Goal: Transaction & Acquisition: Download file/media

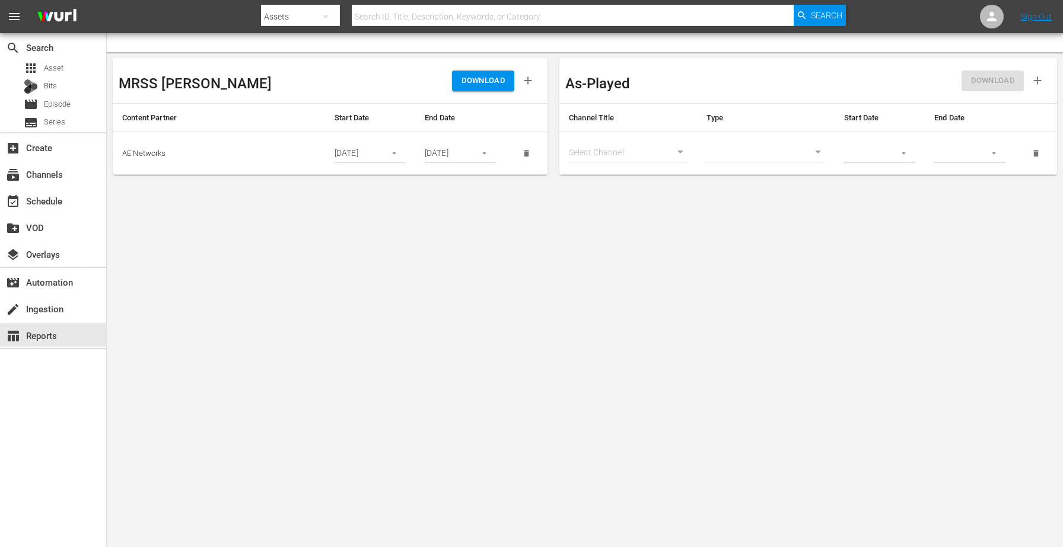
click at [394, 155] on icon "button" at bounding box center [394, 153] width 9 height 9
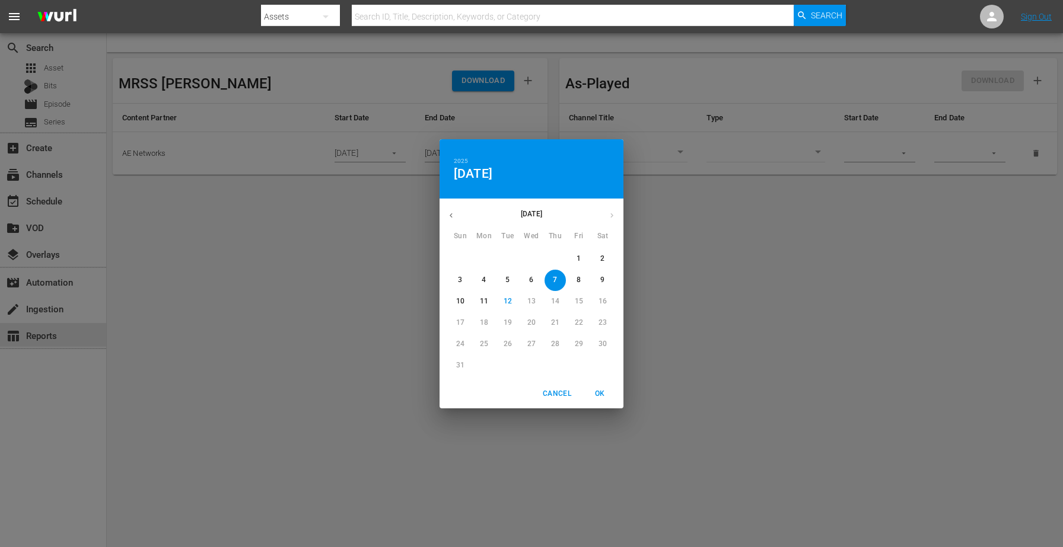
click at [578, 279] on p "8" at bounding box center [579, 280] width 4 height 10
click at [603, 396] on span "OK" at bounding box center [599, 394] width 28 height 12
type input "[DATE]"
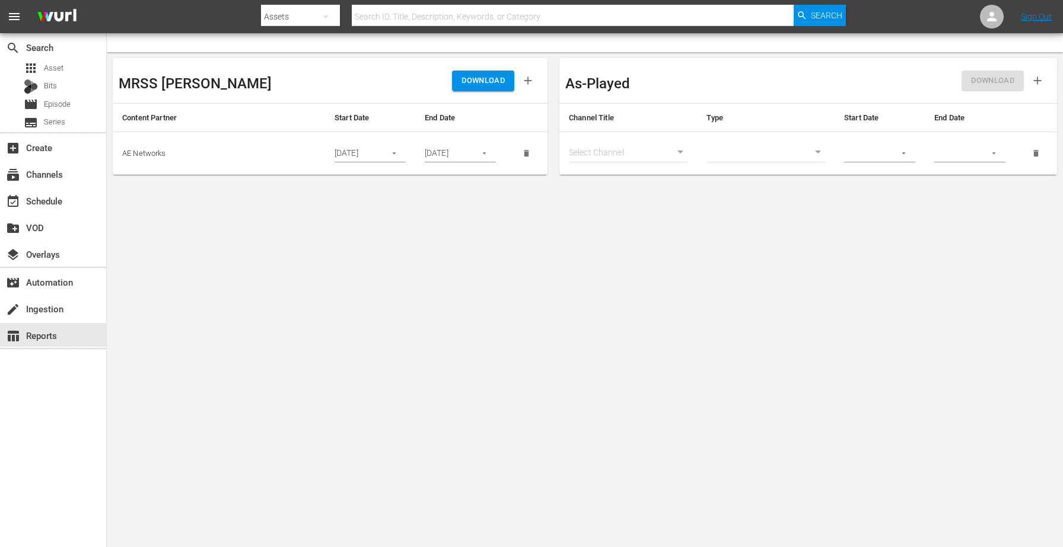
click at [487, 153] on icon "button" at bounding box center [484, 153] width 9 height 9
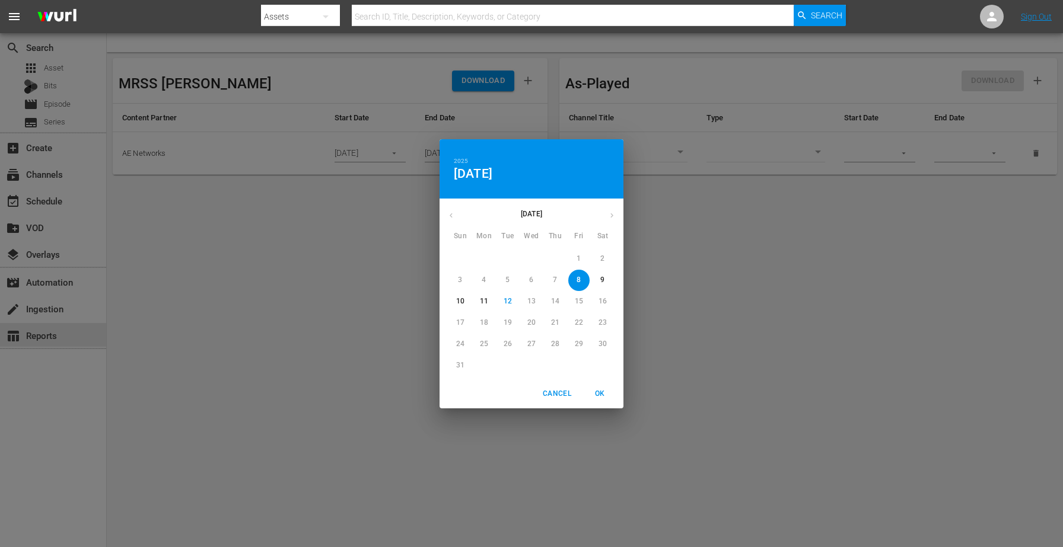
click at [600, 281] on p "9" at bounding box center [602, 280] width 4 height 10
click at [598, 399] on span "OK" at bounding box center [599, 394] width 28 height 12
type input "[DATE]"
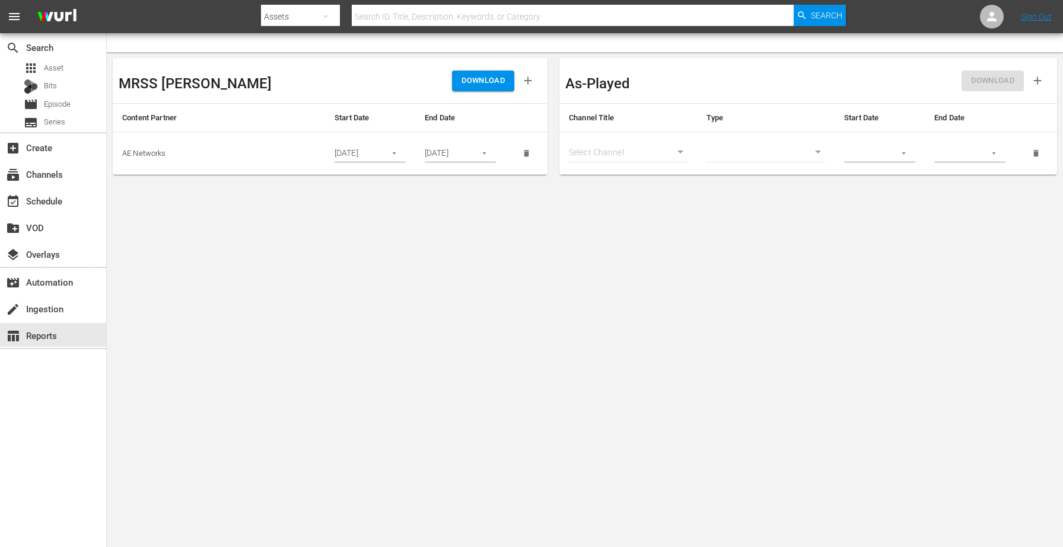
click at [478, 81] on span "DOWNLOAD" at bounding box center [482, 81] width 43 height 14
click at [482, 82] on span "DOWNLOAD" at bounding box center [482, 81] width 43 height 14
click at [394, 157] on icon "button" at bounding box center [394, 153] width 9 height 9
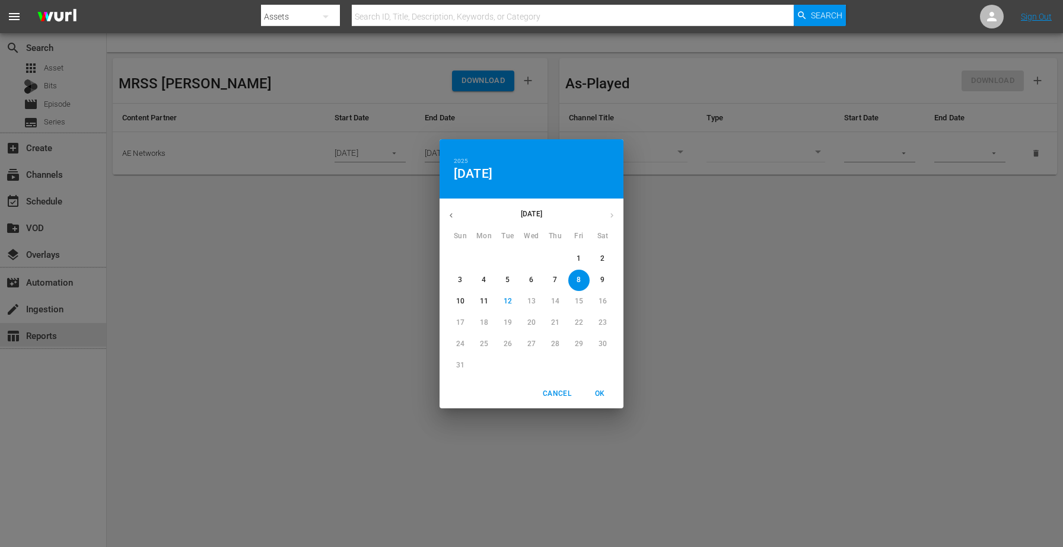
click at [600, 278] on span "9" at bounding box center [602, 280] width 21 height 10
click at [600, 391] on span "OK" at bounding box center [599, 394] width 28 height 12
type input "[DATE]"
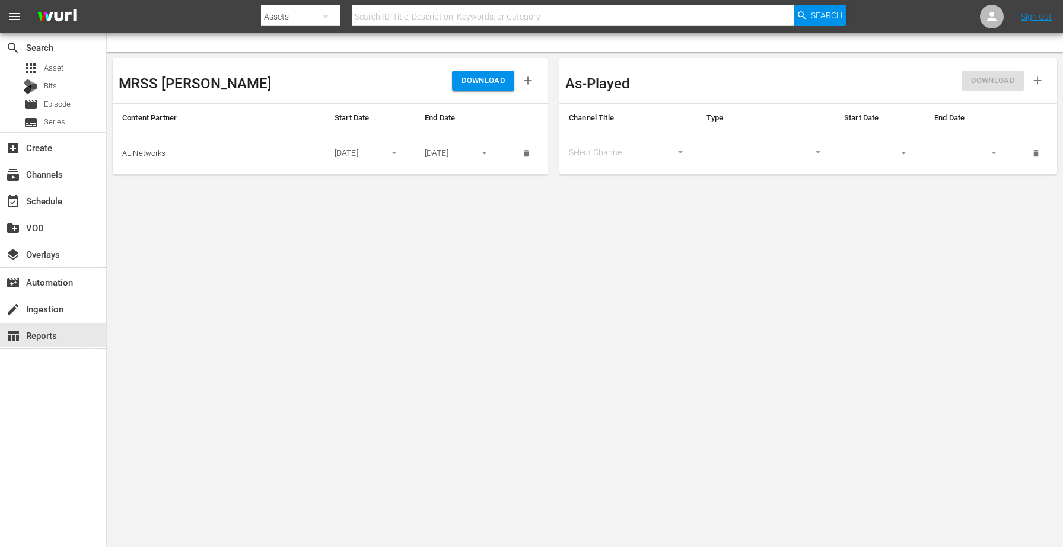
click at [479, 152] on button "button" at bounding box center [484, 153] width 23 height 23
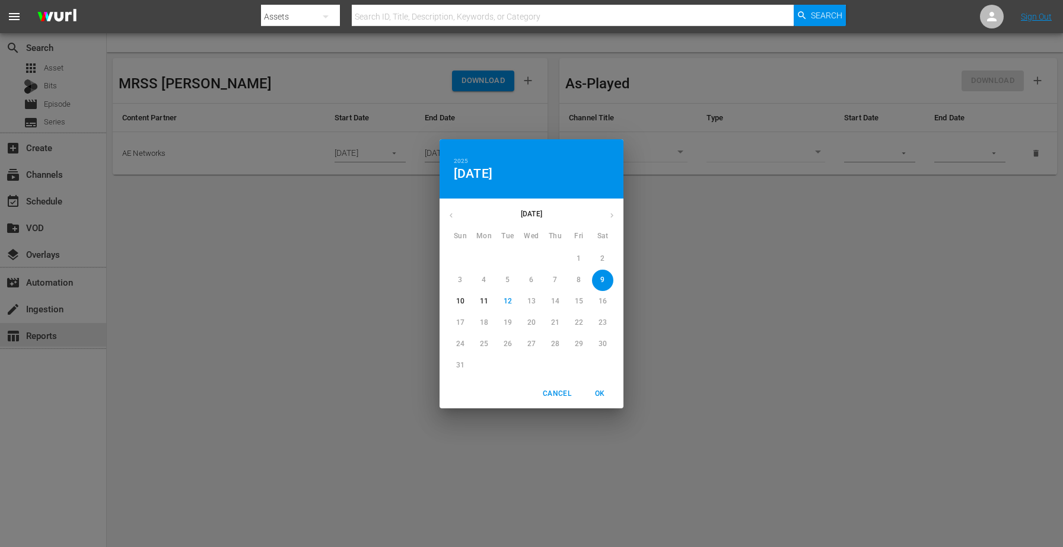
click at [457, 304] on p "10" at bounding box center [460, 302] width 8 height 10
click at [600, 393] on span "OK" at bounding box center [599, 394] width 28 height 12
type input "[DATE]"
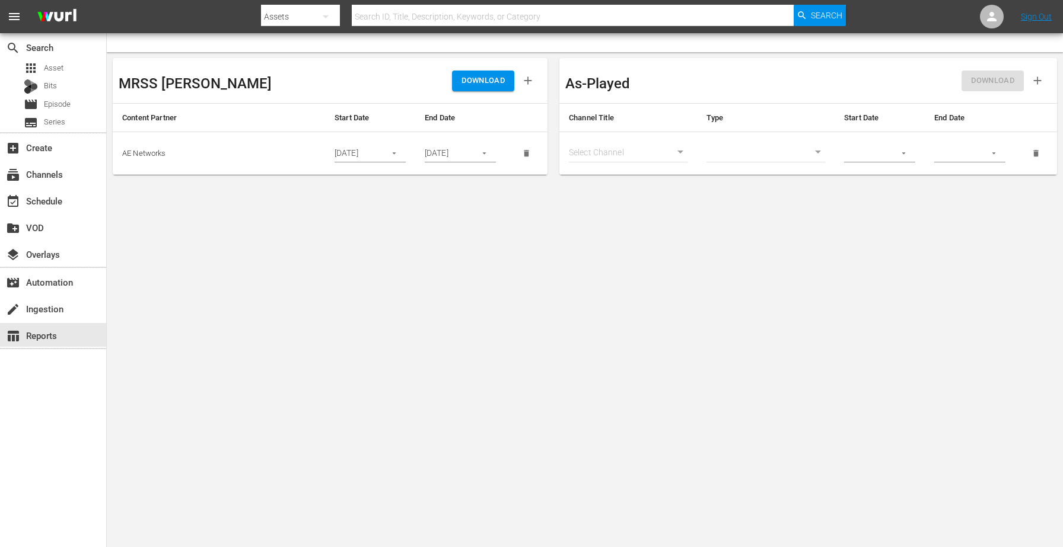
click at [483, 74] on span "DOWNLOAD" at bounding box center [482, 81] width 43 height 14
click at [398, 155] on icon "button" at bounding box center [394, 153] width 9 height 9
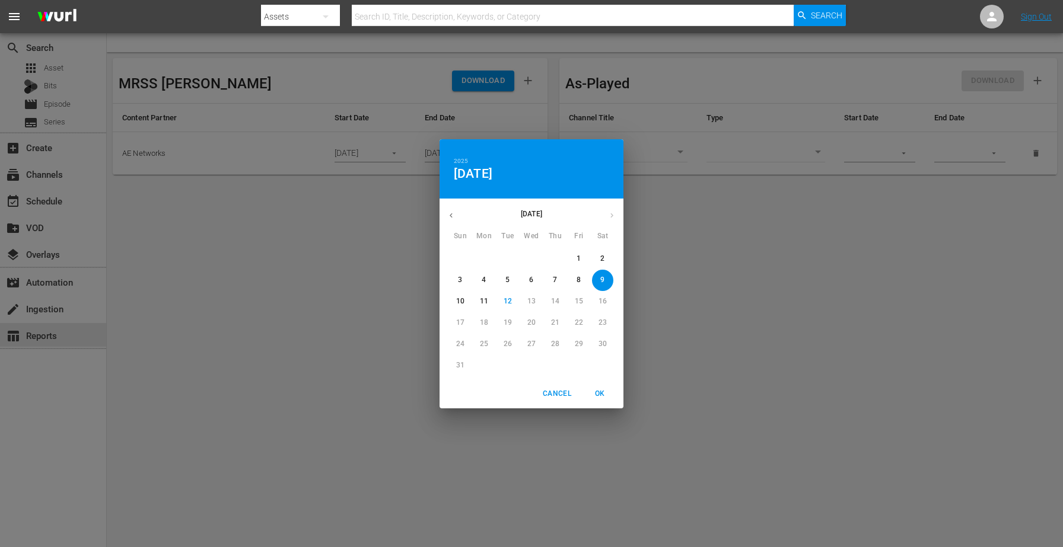
click at [575, 279] on span "8" at bounding box center [578, 280] width 21 height 10
click at [603, 391] on span "OK" at bounding box center [599, 394] width 28 height 12
type input "[DATE]"
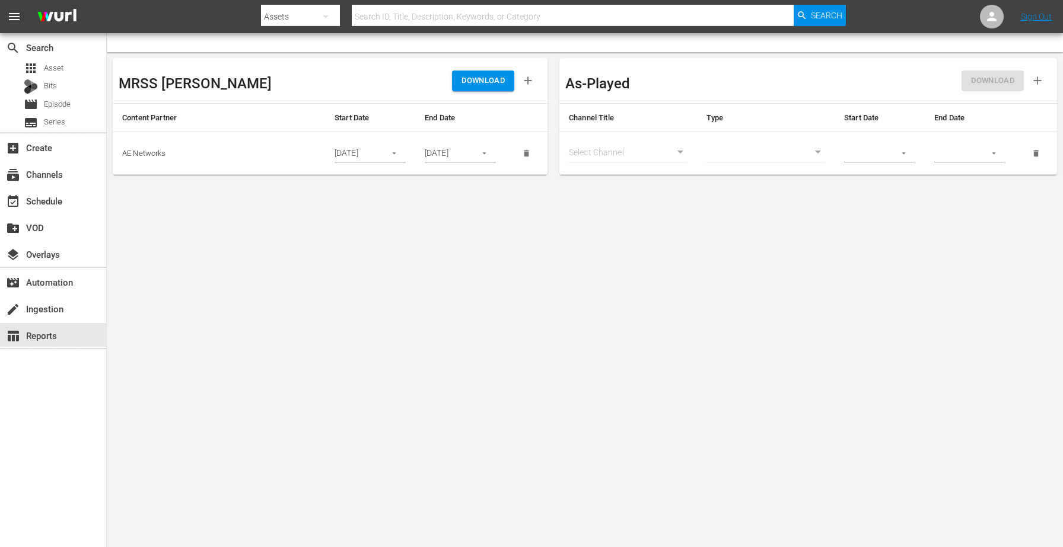
click at [491, 151] on button "button" at bounding box center [484, 153] width 23 height 23
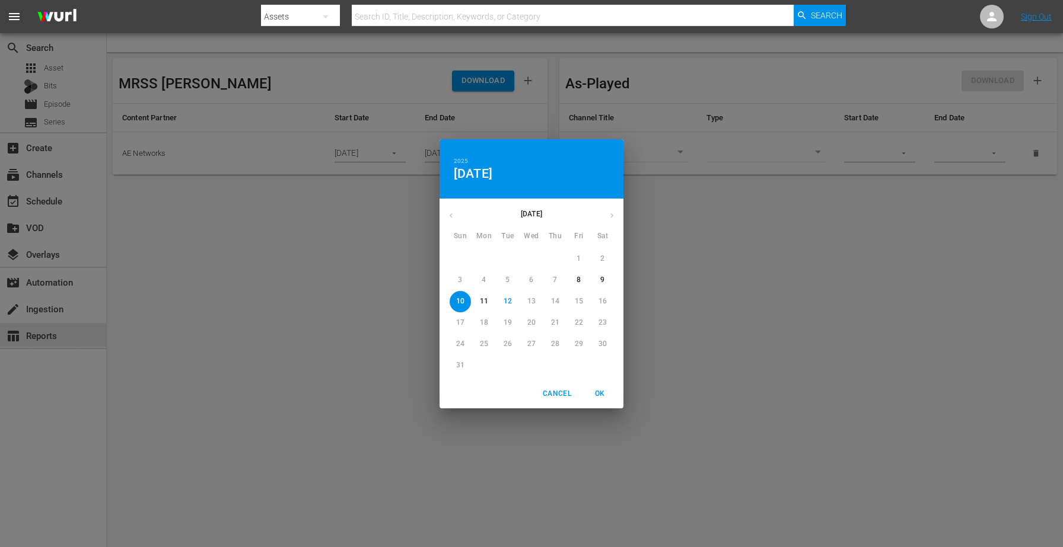
type input "[DATE]"
click at [598, 273] on button "9" at bounding box center [602, 280] width 21 height 21
click at [604, 391] on span "OK" at bounding box center [599, 394] width 28 height 12
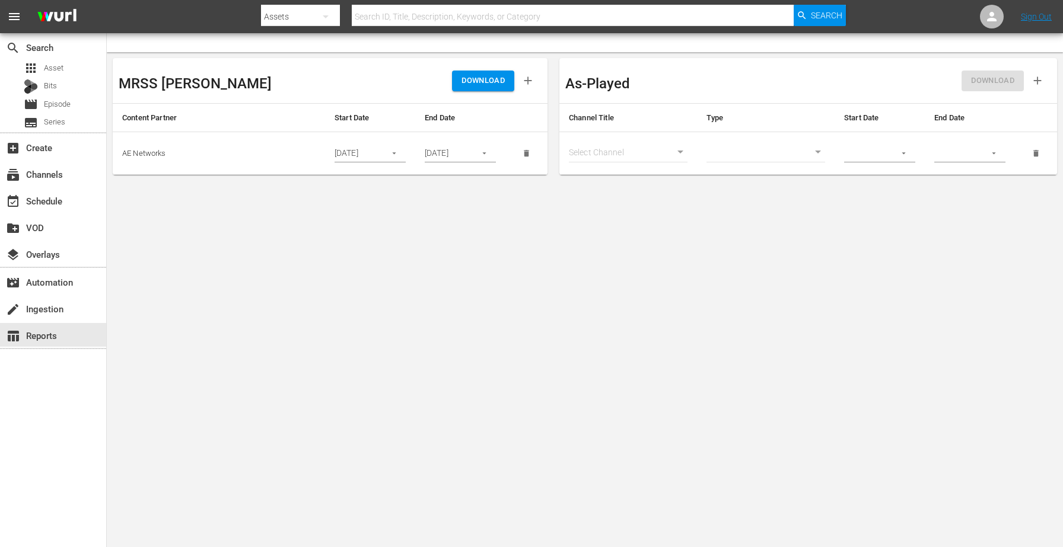
click at [482, 79] on span "DOWNLOAD" at bounding box center [482, 81] width 43 height 14
